Goal: Obtain resource: Obtain resource

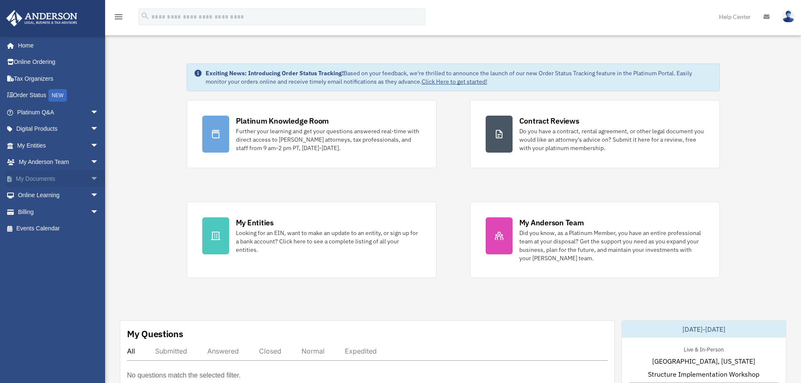
click at [33, 178] on link "My Documents arrow_drop_down" at bounding box center [59, 178] width 106 height 17
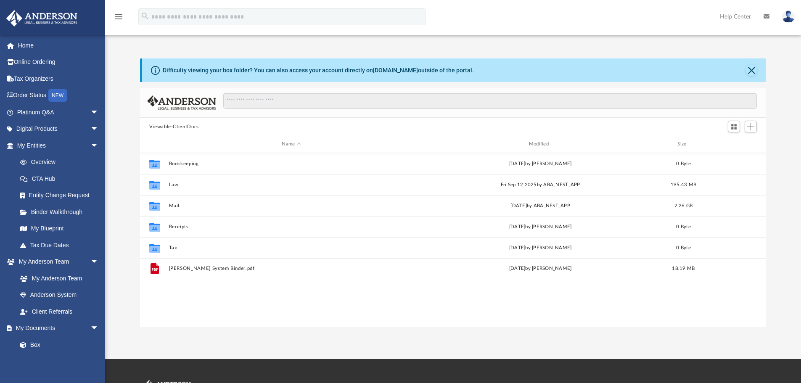
scroll to position [185, 620]
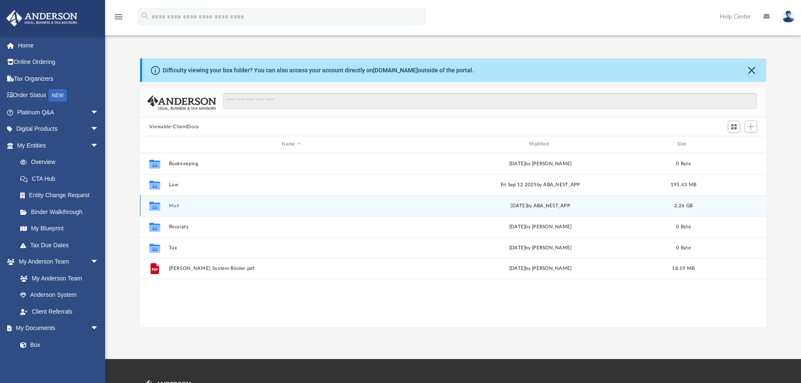
click at [218, 211] on div "Collaborated Folder Mail yesterday by ABA_NEST_APP 2.26 GB" at bounding box center [453, 205] width 626 height 21
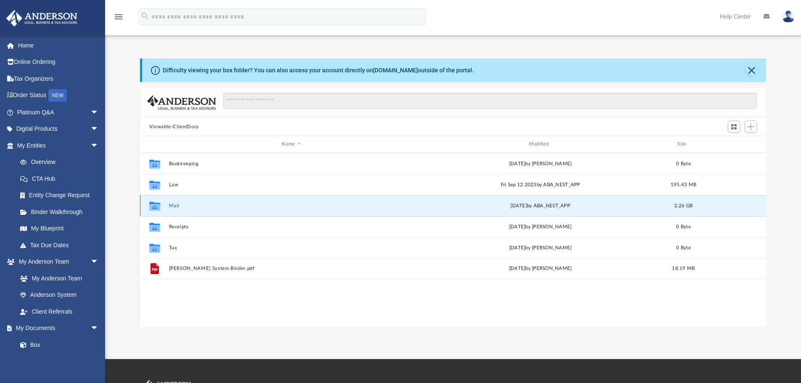
click at [169, 203] on button "Mail" at bounding box center [291, 205] width 245 height 5
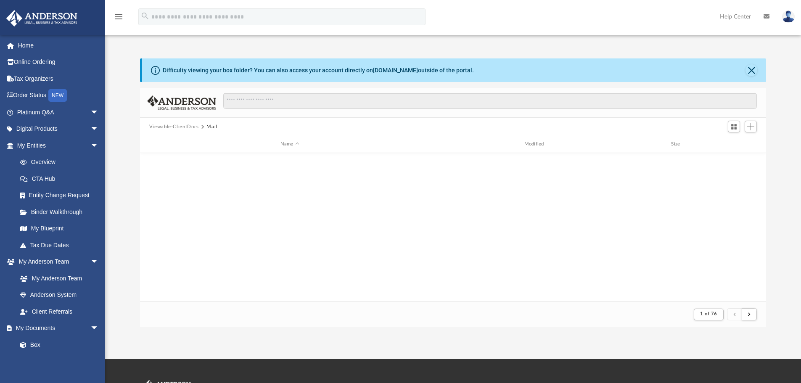
scroll to position [903, 0]
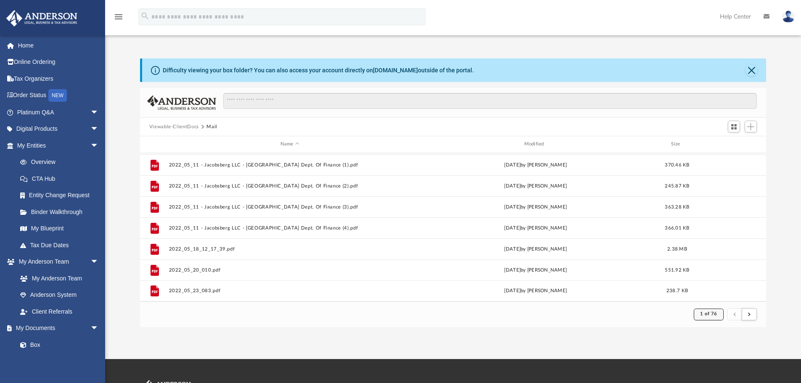
click at [708, 315] on span "1 of 76" at bounding box center [708, 314] width 17 height 5
click at [713, 293] on ul "1 2 3 4 5 6 7 8 9 10 11 12 13 14 15 16 17 18 19 20 21 22 23 24 25 26 27 28 29 3…" at bounding box center [716, 251] width 16 height 111
click at [713, 293] on li "76" at bounding box center [716, 293] width 6 height 9
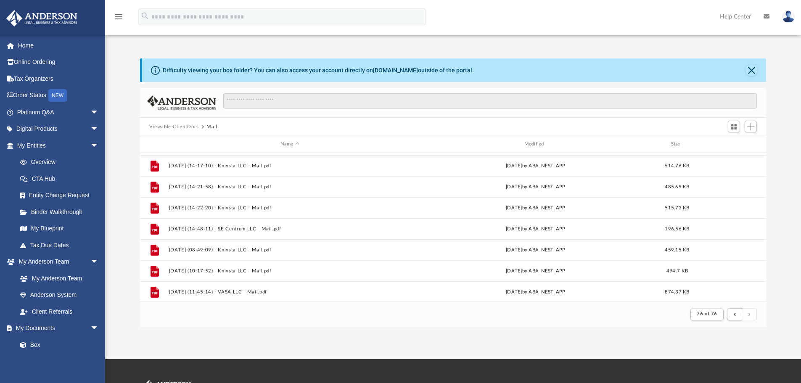
scroll to position [230, 0]
click at [225, 332] on div "App jpassaad1@gmail.com Sign Out assaad.elie@gmail.com Home Online Ordering Tax…" at bounding box center [400, 179] width 801 height 359
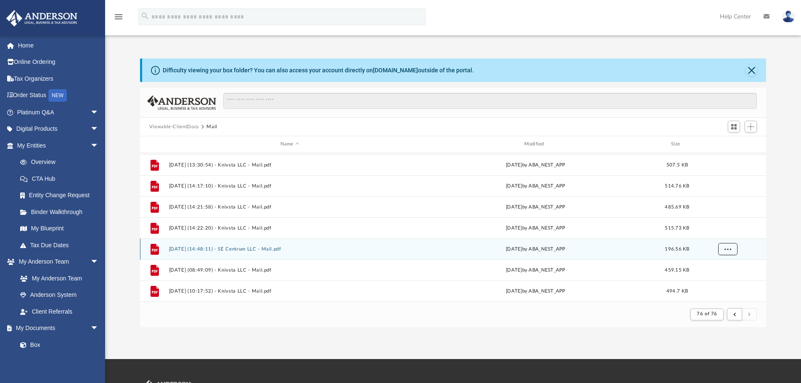
click at [727, 251] on button "More options" at bounding box center [727, 249] width 19 height 13
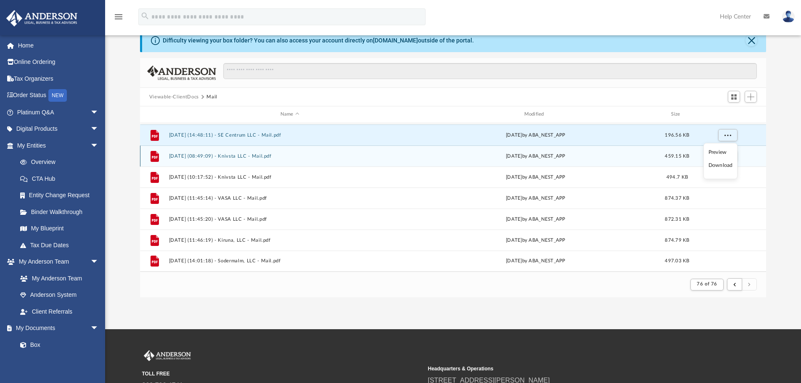
scroll to position [42, 0]
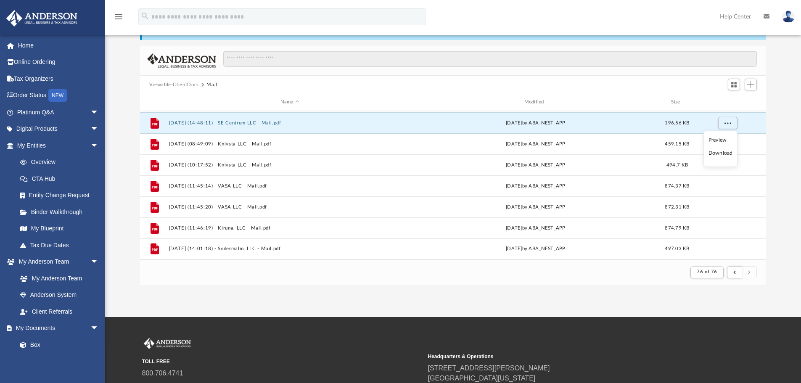
click at [720, 141] on li "Preview" at bounding box center [720, 140] width 24 height 9
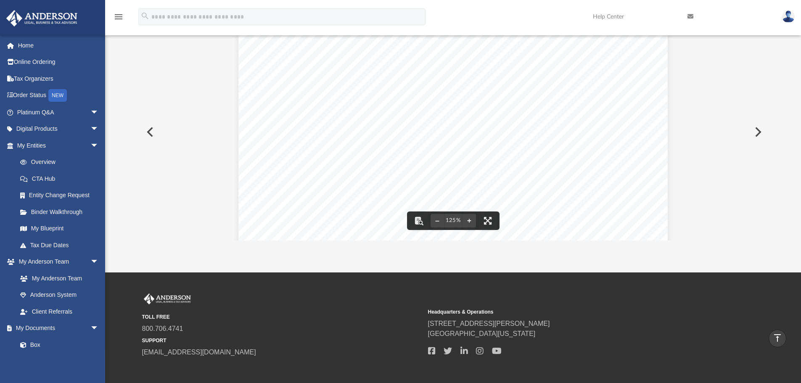
scroll to position [0, 0]
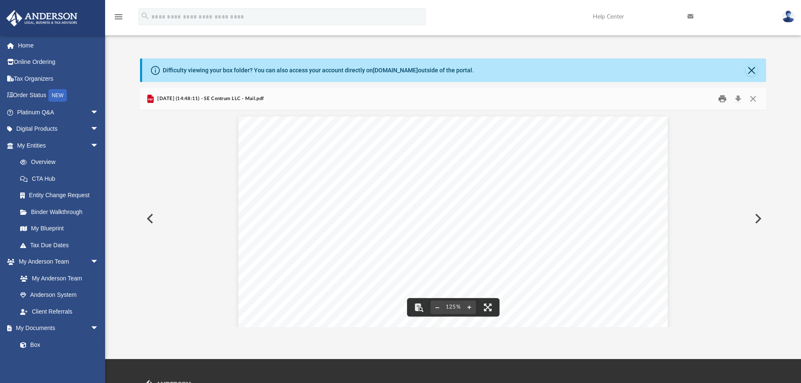
click at [719, 99] on button "Print" at bounding box center [722, 98] width 17 height 13
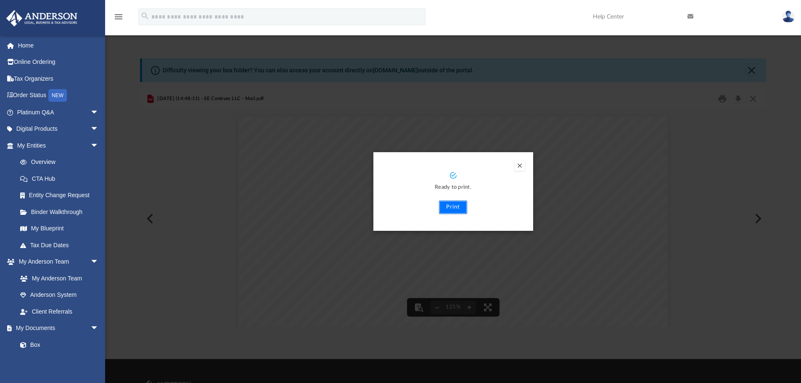
click at [451, 205] on button "Print" at bounding box center [453, 207] width 28 height 13
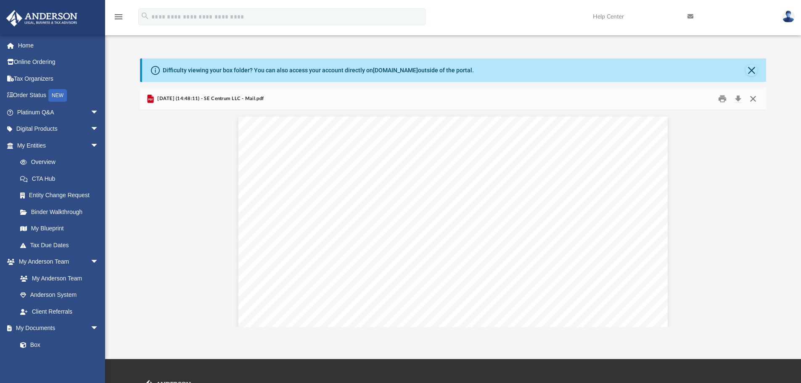
click at [756, 99] on button "Close" at bounding box center [752, 98] width 15 height 13
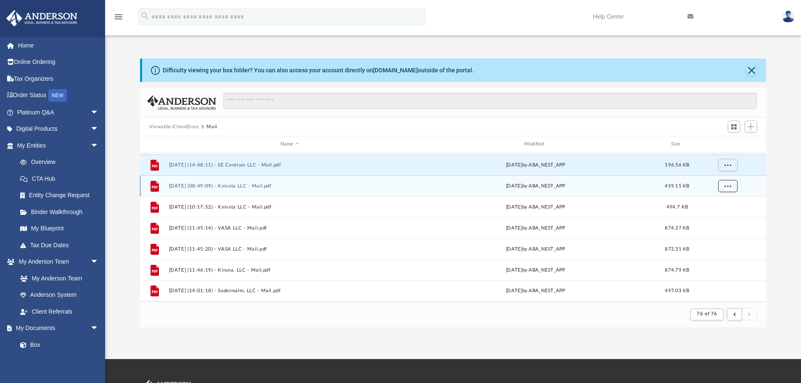
click at [735, 184] on button "More options" at bounding box center [727, 186] width 19 height 13
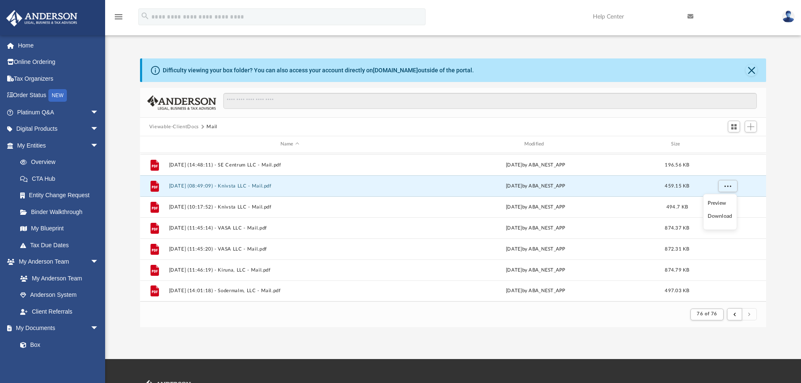
click at [723, 201] on li "Preview" at bounding box center [720, 203] width 24 height 9
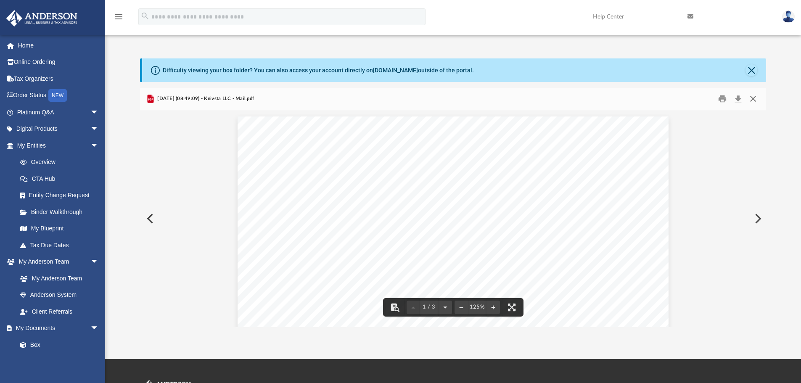
click at [753, 102] on button "Close" at bounding box center [752, 98] width 15 height 13
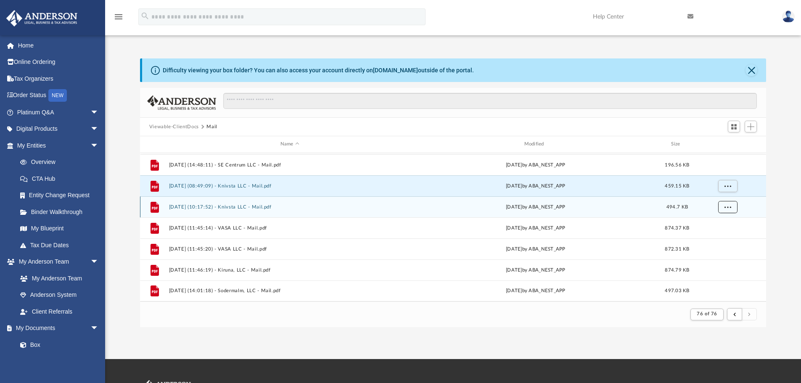
click at [729, 204] on button "More options" at bounding box center [727, 207] width 19 height 13
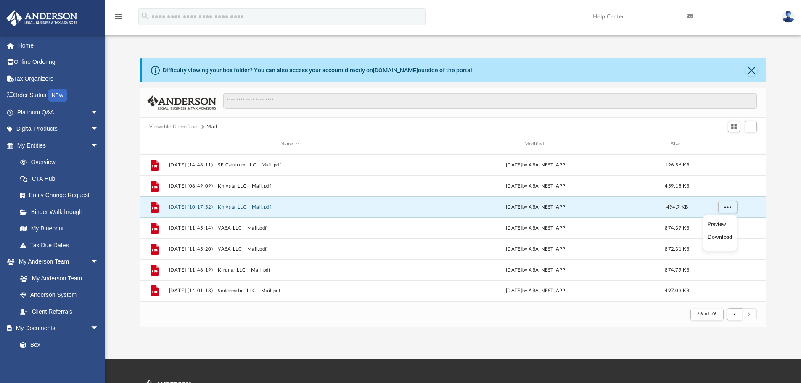
click at [722, 225] on li "Preview" at bounding box center [720, 224] width 24 height 9
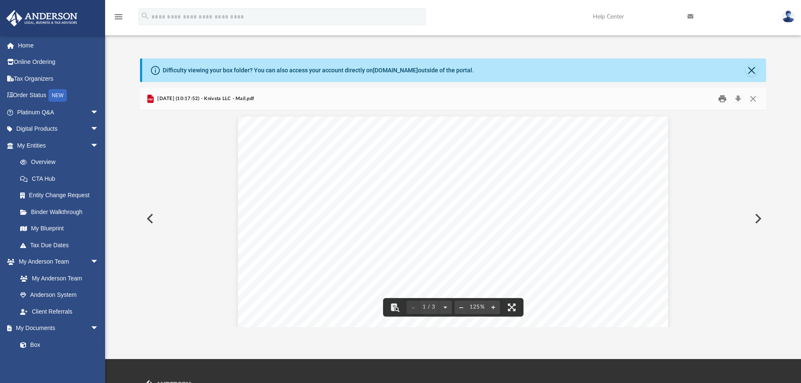
click at [719, 98] on button "Print" at bounding box center [722, 98] width 17 height 13
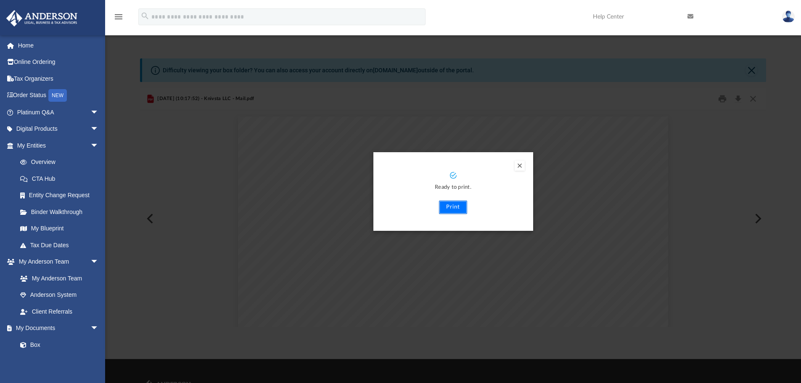
click at [457, 207] on button "Print" at bounding box center [453, 207] width 28 height 13
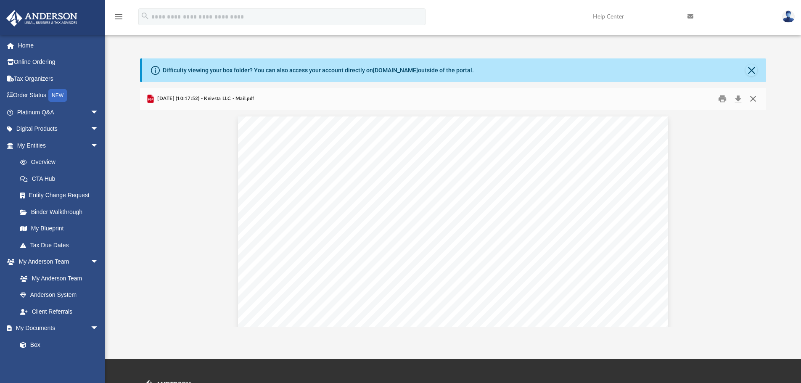
click at [751, 96] on button "Close" at bounding box center [752, 98] width 15 height 13
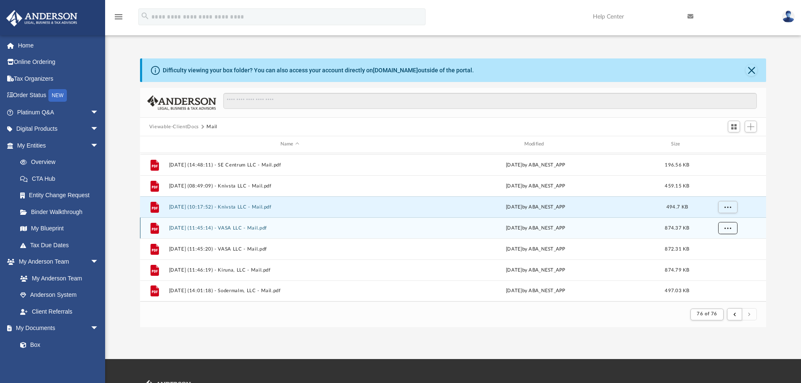
click at [727, 232] on button "More options" at bounding box center [727, 228] width 19 height 13
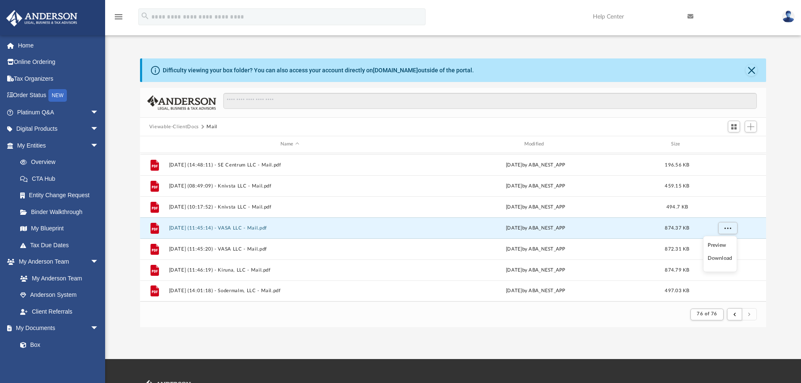
click at [715, 243] on li "Preview" at bounding box center [720, 245] width 24 height 9
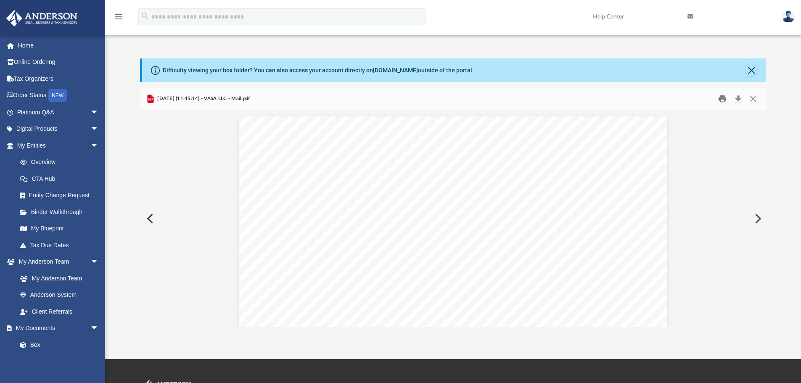
click at [719, 95] on button "Print" at bounding box center [722, 98] width 17 height 13
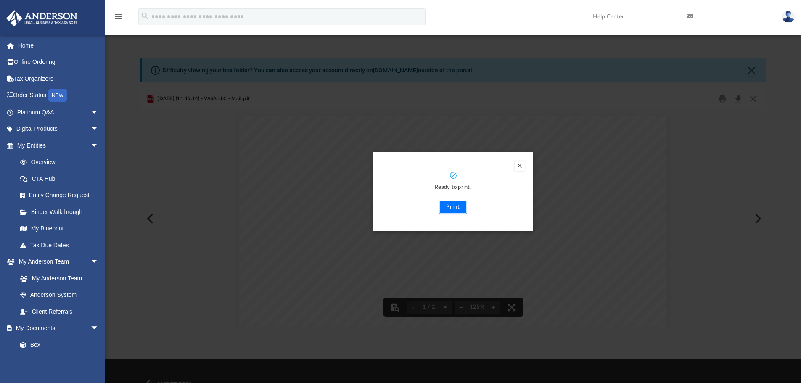
click at [456, 210] on button "Print" at bounding box center [453, 207] width 28 height 13
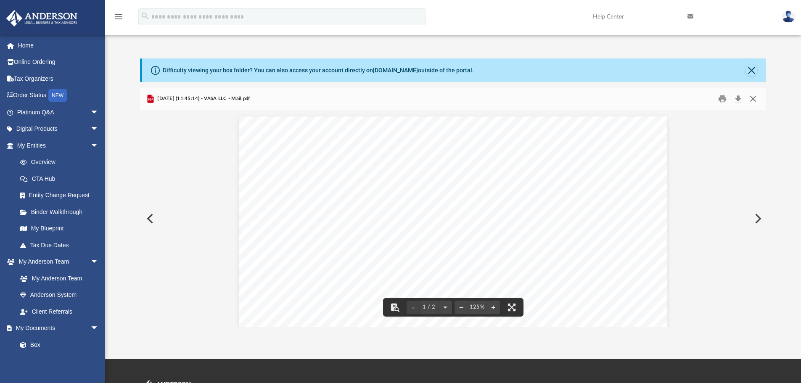
click at [753, 101] on button "Close" at bounding box center [752, 98] width 15 height 13
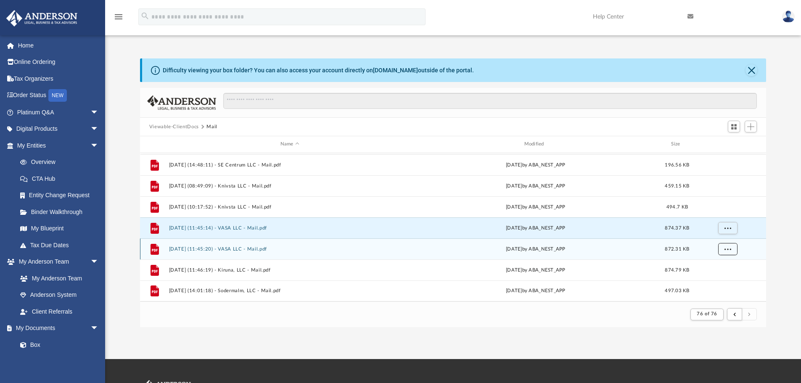
click at [727, 248] on span "More options" at bounding box center [727, 248] width 7 height 5
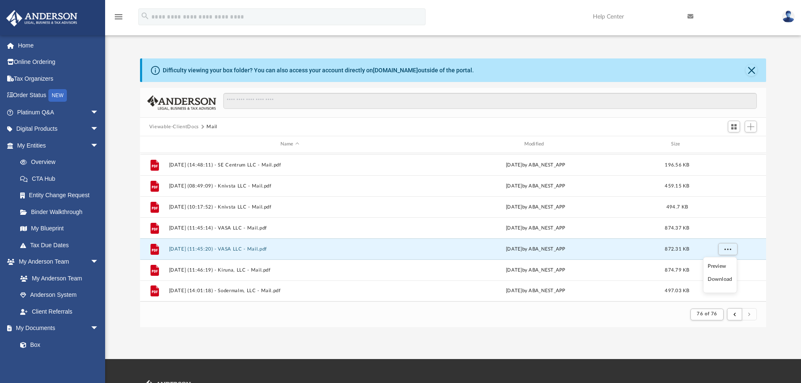
click at [716, 266] on li "Preview" at bounding box center [720, 266] width 24 height 9
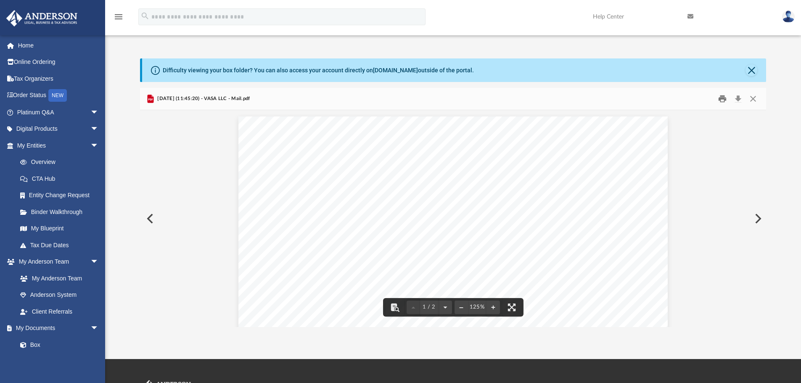
click at [718, 99] on button "Print" at bounding box center [722, 98] width 17 height 13
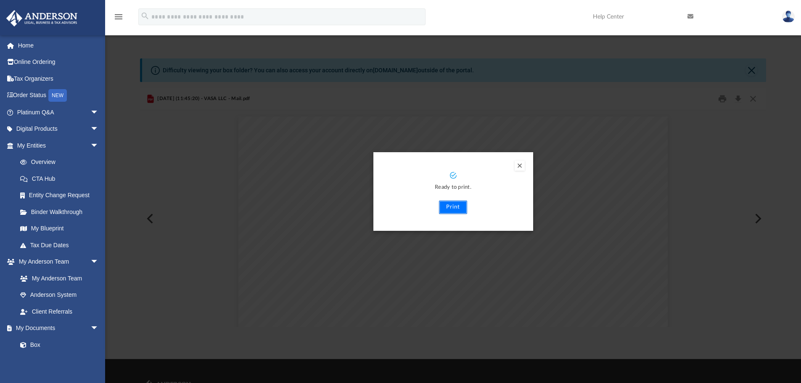
click at [449, 209] on button "Print" at bounding box center [453, 207] width 28 height 13
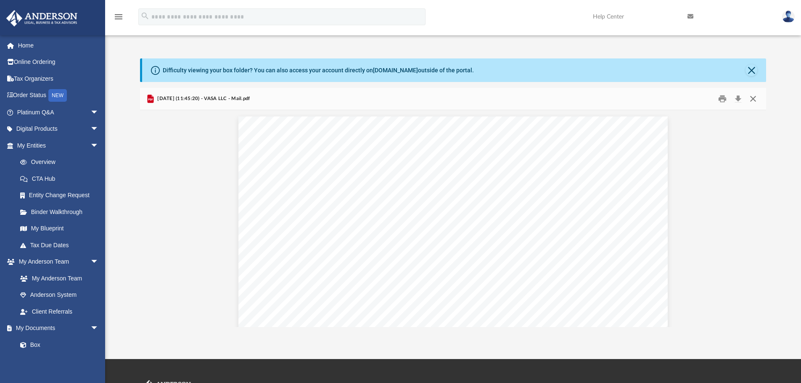
click at [755, 99] on button "Close" at bounding box center [752, 98] width 15 height 13
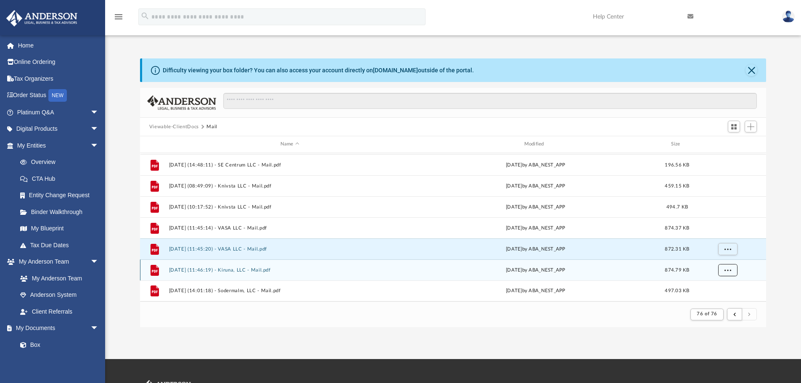
click at [723, 269] on button "More options" at bounding box center [727, 270] width 19 height 13
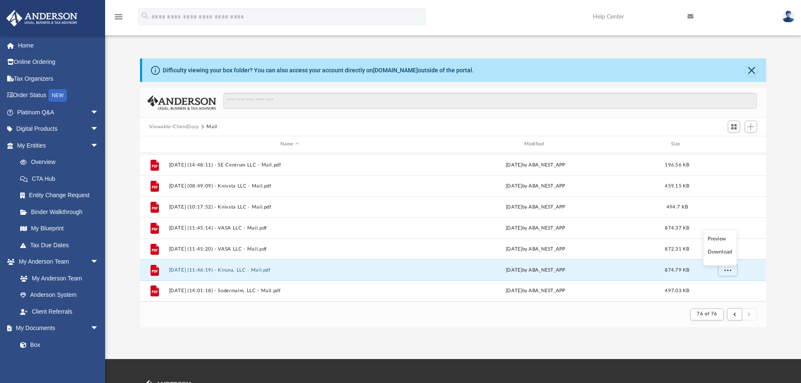
click at [719, 238] on li "Preview" at bounding box center [720, 239] width 24 height 9
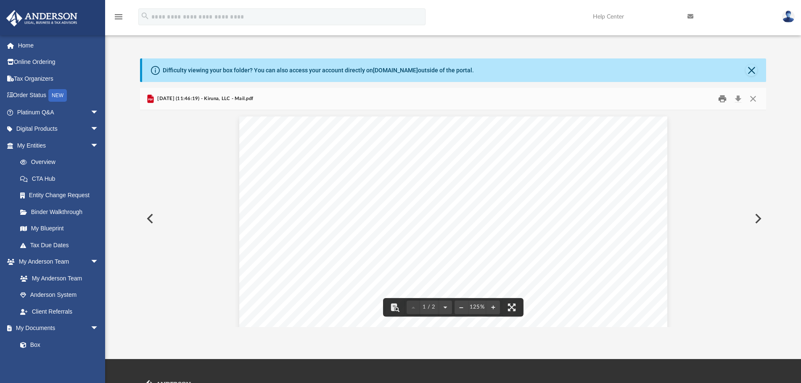
click at [723, 103] on button "Print" at bounding box center [722, 98] width 17 height 13
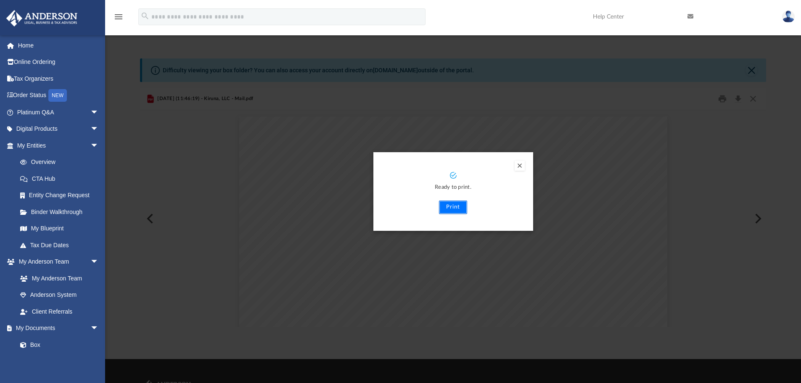
click at [455, 209] on button "Print" at bounding box center [453, 207] width 28 height 13
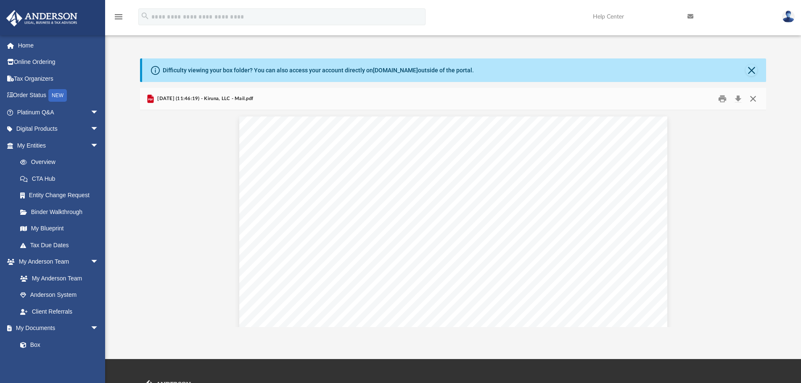
click at [753, 98] on button "Close" at bounding box center [752, 98] width 15 height 13
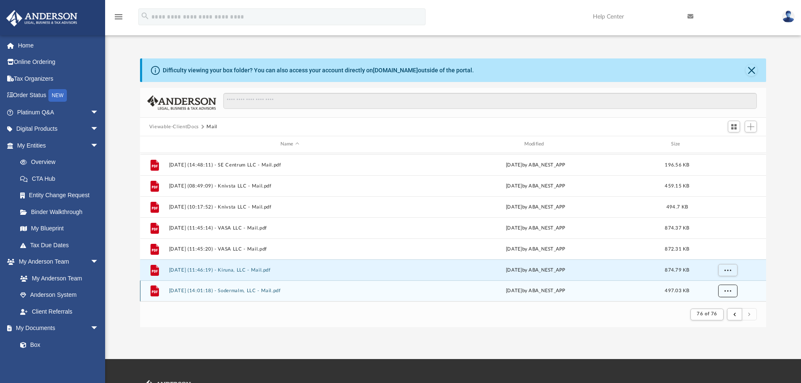
click at [731, 293] on span "More options" at bounding box center [727, 290] width 7 height 5
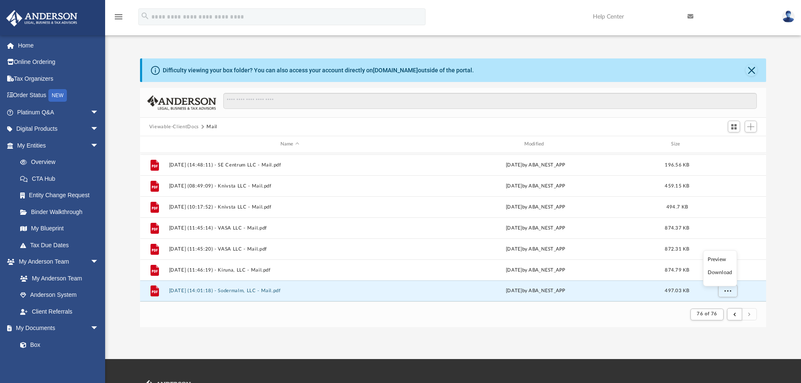
click at [720, 259] on li "Preview" at bounding box center [720, 259] width 24 height 9
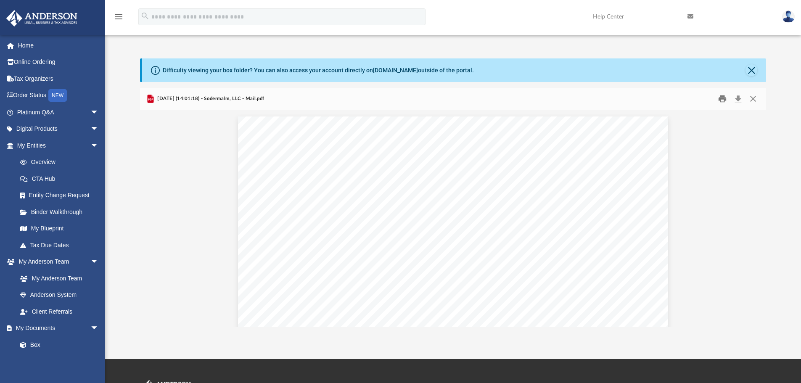
click at [721, 99] on button "Print" at bounding box center [722, 98] width 17 height 13
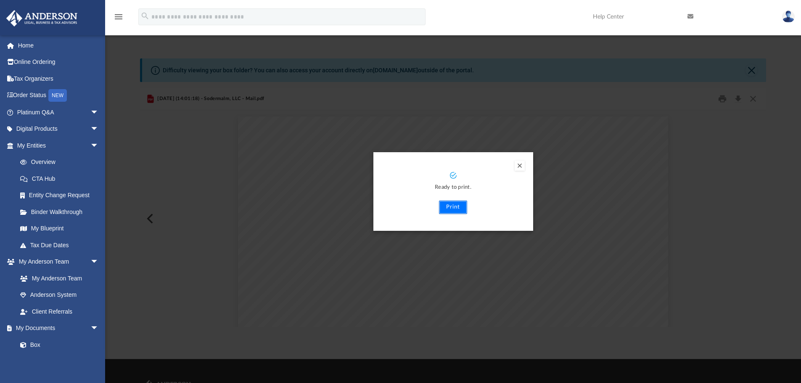
click at [452, 209] on button "Print" at bounding box center [453, 207] width 28 height 13
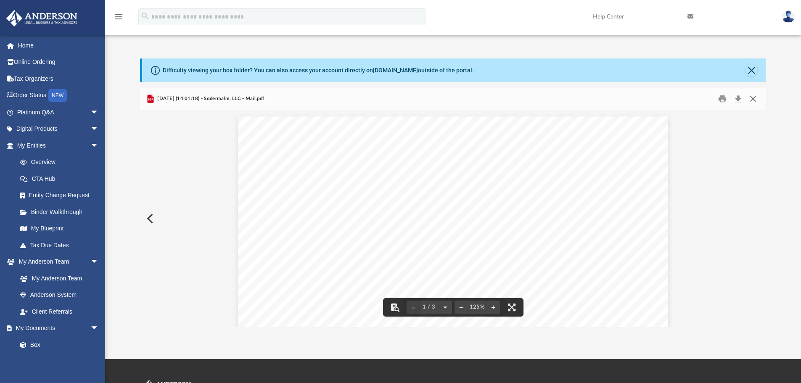
click at [754, 98] on button "Close" at bounding box center [752, 98] width 15 height 13
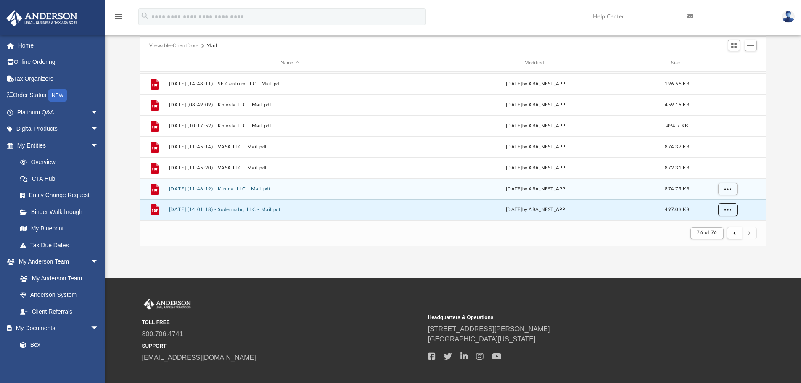
scroll to position [84, 0]
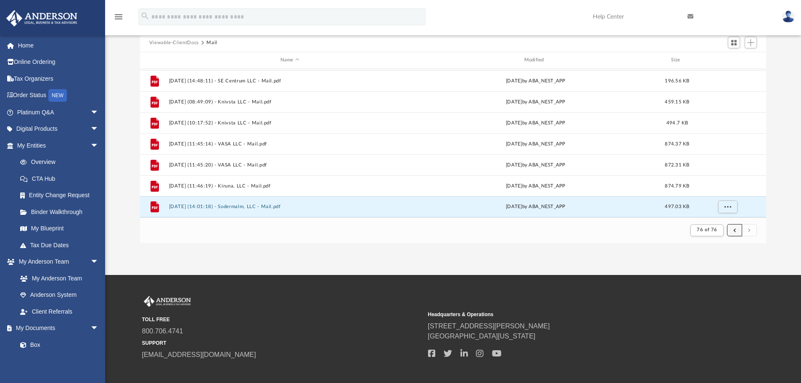
click at [733, 231] on button "submit" at bounding box center [734, 230] width 15 height 12
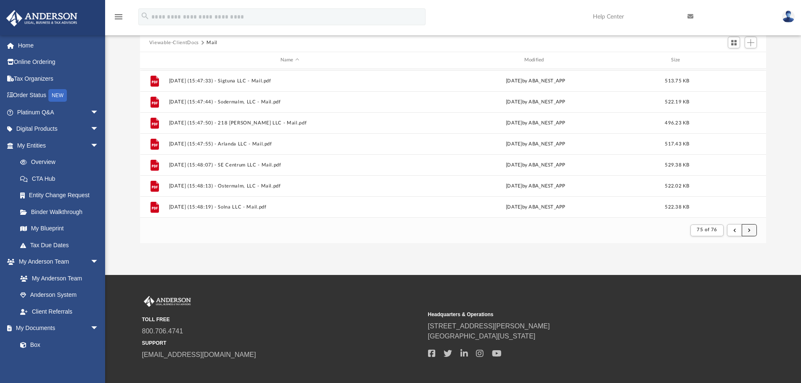
click at [745, 231] on button "submit" at bounding box center [749, 230] width 15 height 12
